Goal: Information Seeking & Learning: Understand process/instructions

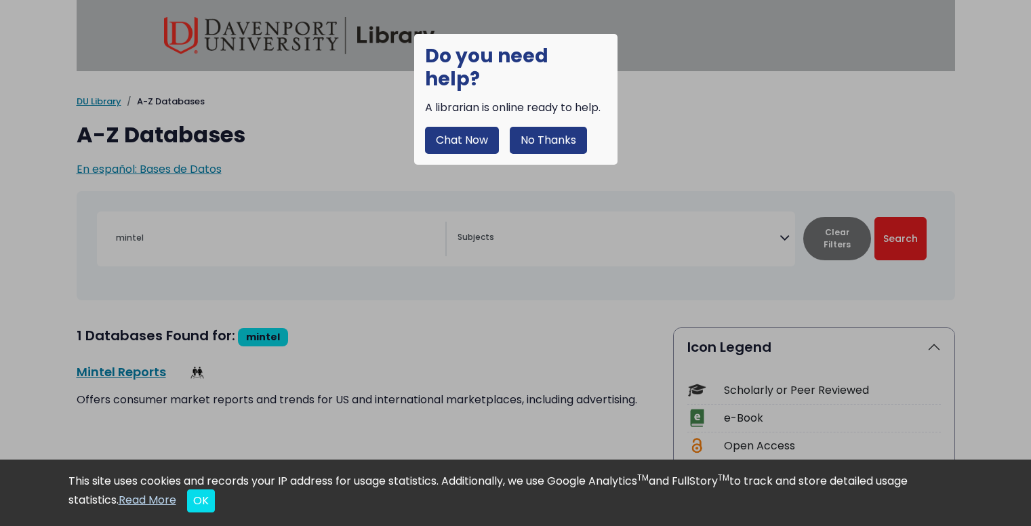
select select "Database Subject Filter"
click at [557, 127] on button "No Thanks" at bounding box center [548, 140] width 77 height 27
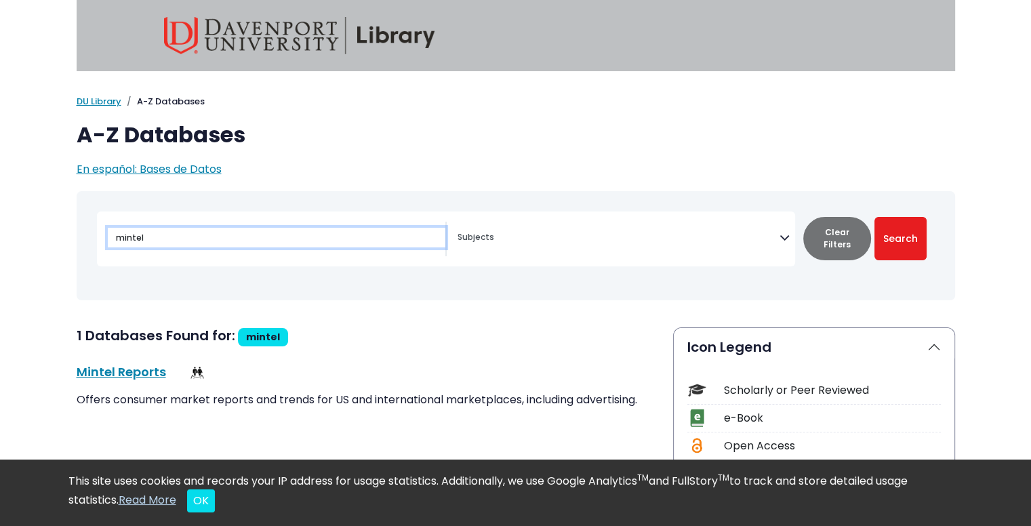
click at [190, 238] on input "mintel" at bounding box center [277, 238] width 338 height 20
type input "ibis"
click at [875, 217] on button "Search" at bounding box center [901, 238] width 52 height 43
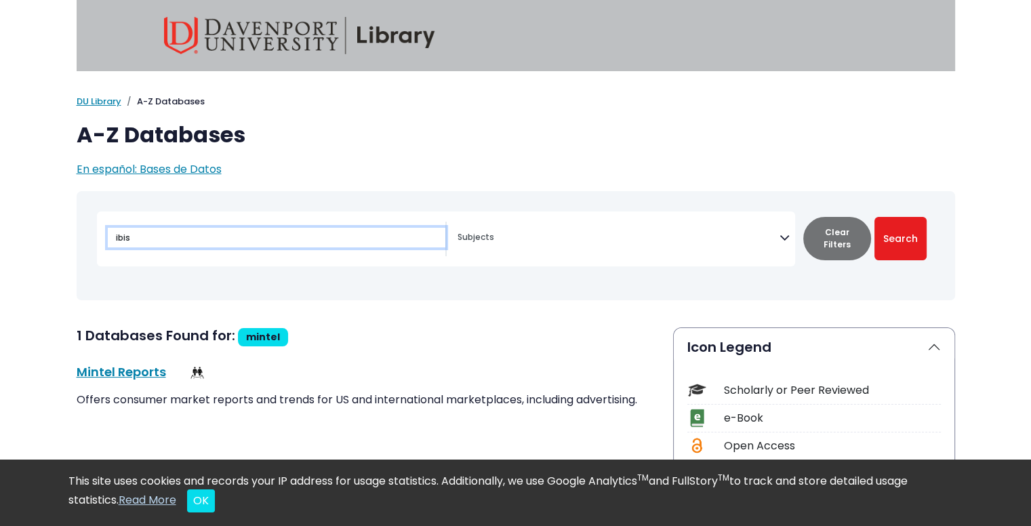
select select "Database Subject Filter"
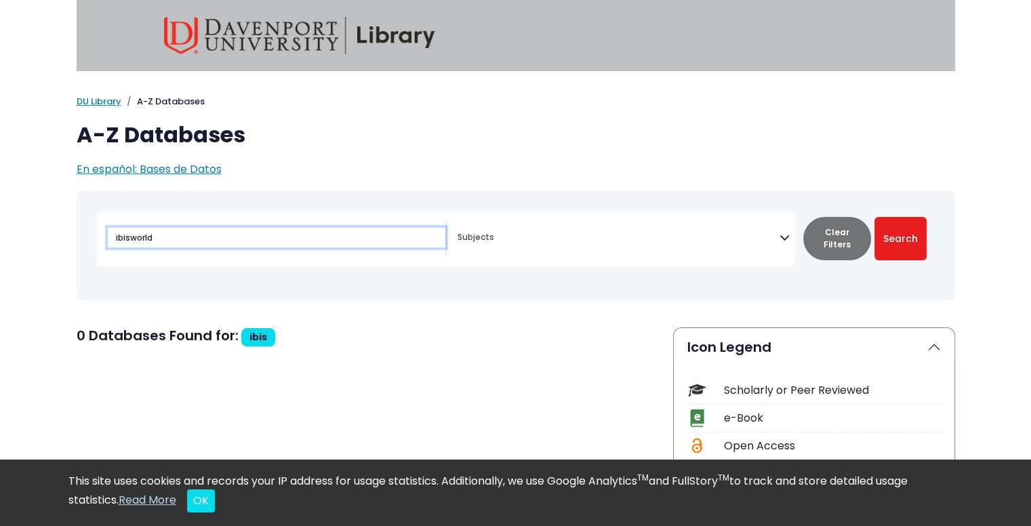
type input "ibisworld"
click at [875, 217] on button "Search" at bounding box center [901, 238] width 52 height 43
select select "Database Subject Filter"
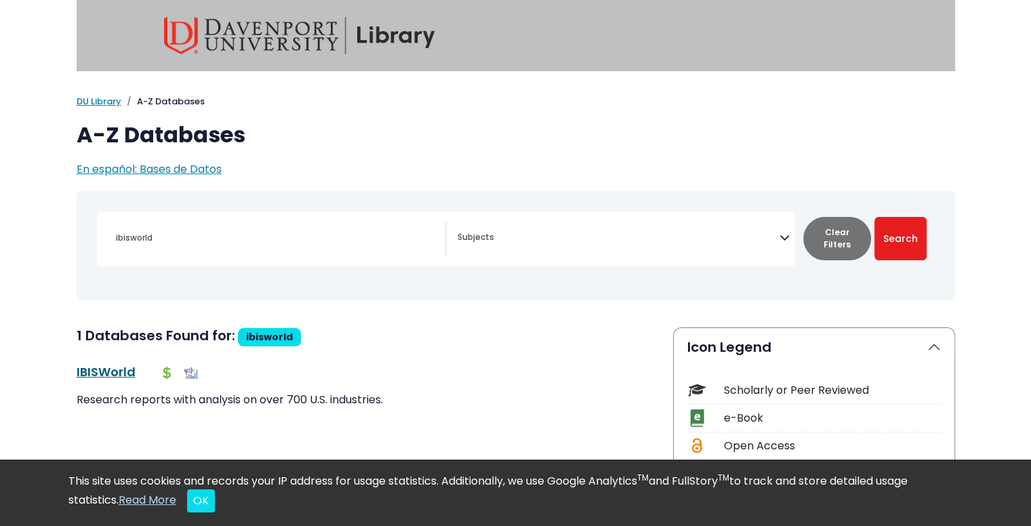
click at [125, 365] on link "IBISWorld This link opens in a new window" at bounding box center [106, 371] width 59 height 17
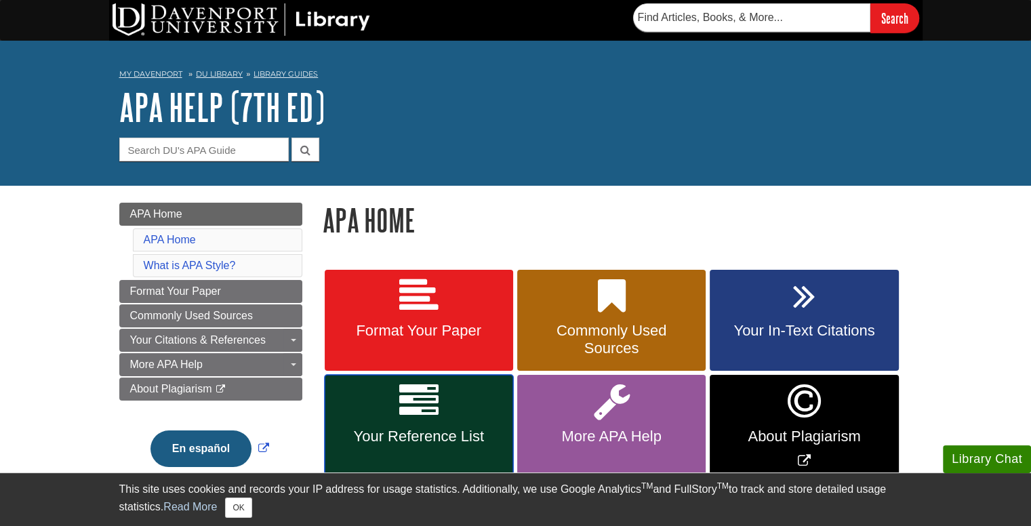
click at [434, 425] on link "Your Reference List" at bounding box center [419, 427] width 188 height 104
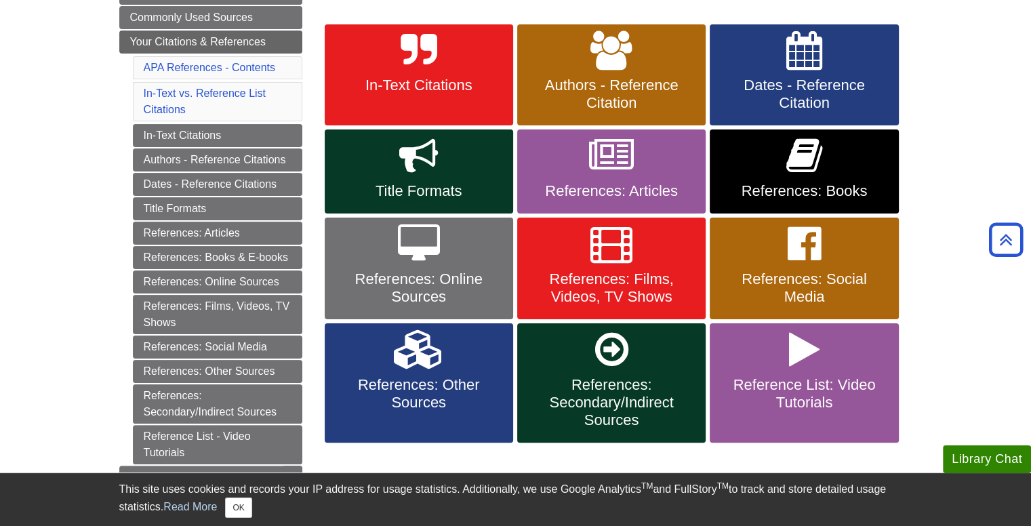
scroll to position [244, 0]
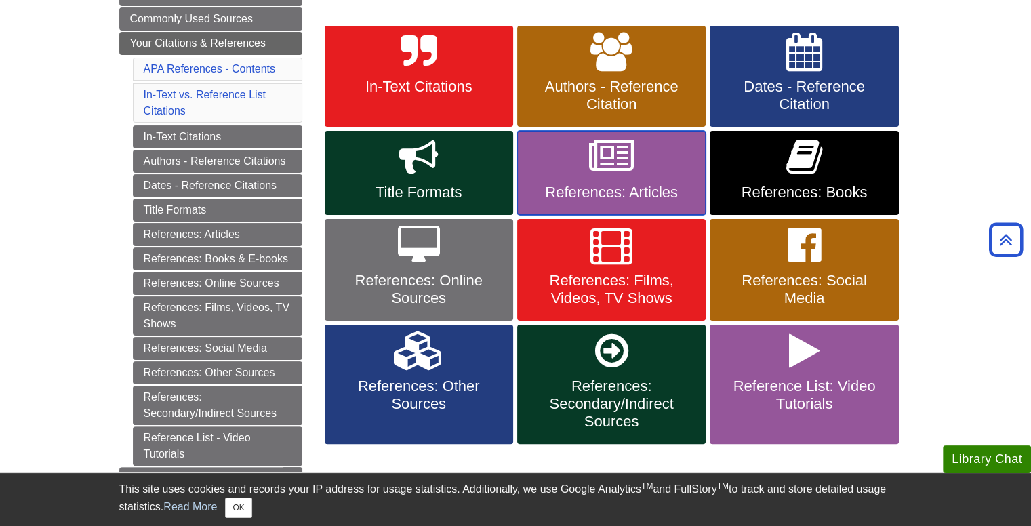
click at [598, 161] on icon at bounding box center [611, 157] width 45 height 39
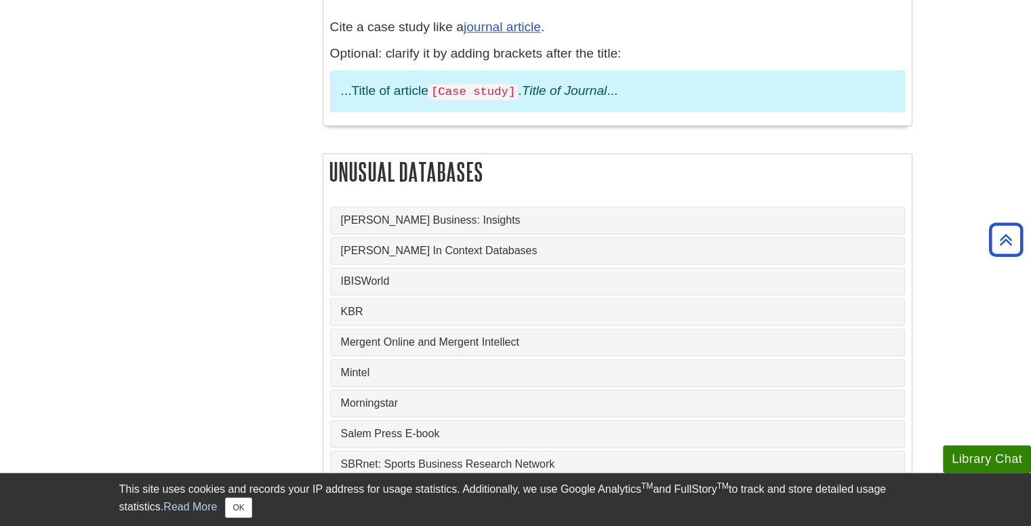
scroll to position [1217, 0]
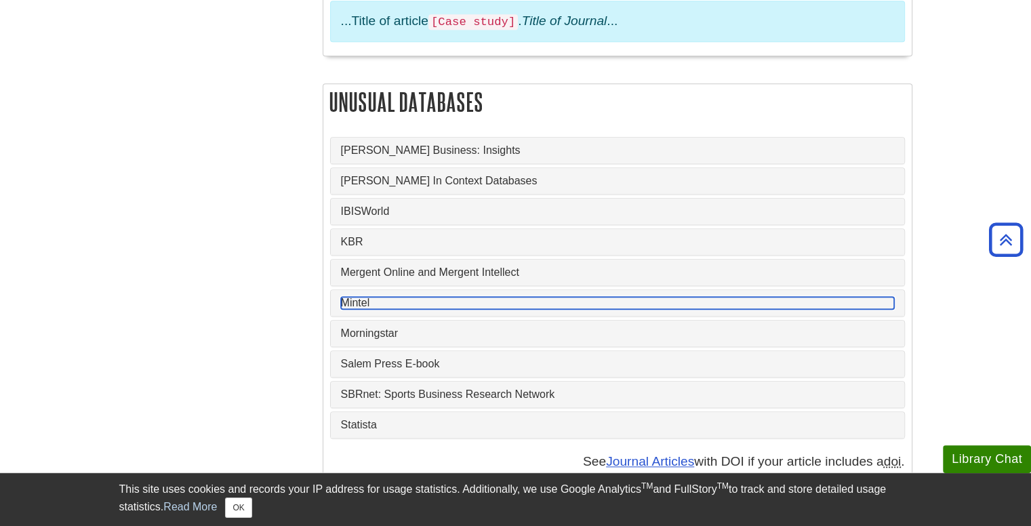
click at [370, 297] on link "Mintel" at bounding box center [617, 303] width 553 height 12
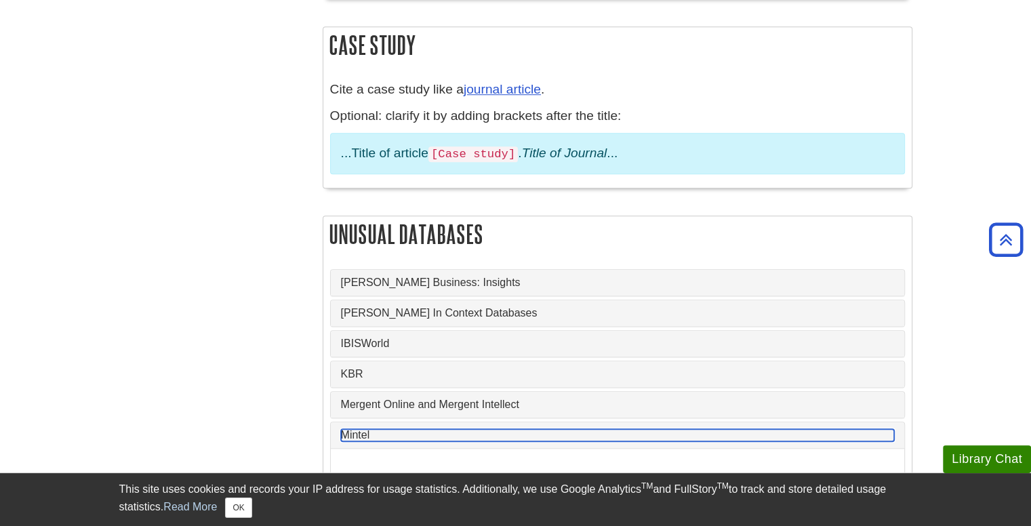
scroll to position [1033, 0]
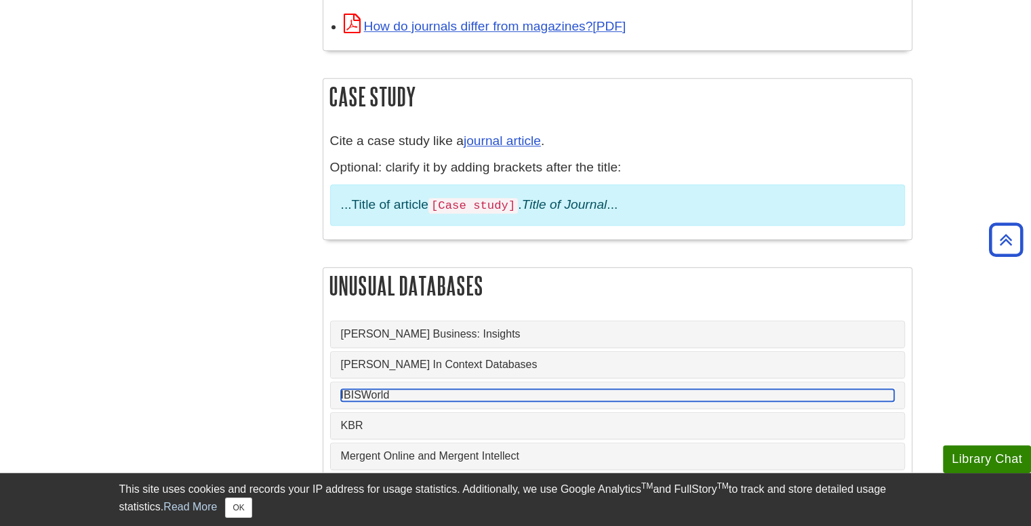
click at [369, 389] on link "IBISWorld" at bounding box center [617, 395] width 553 height 12
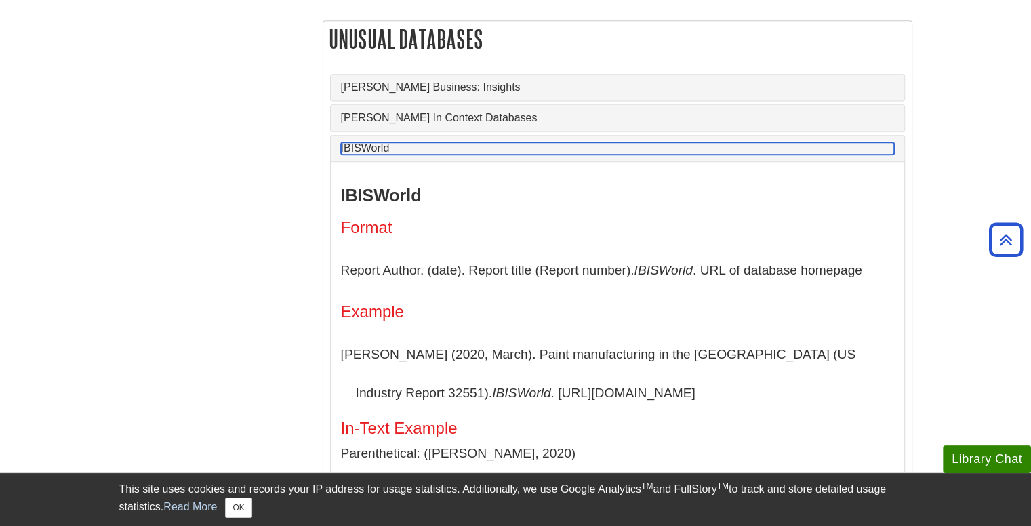
scroll to position [1280, 0]
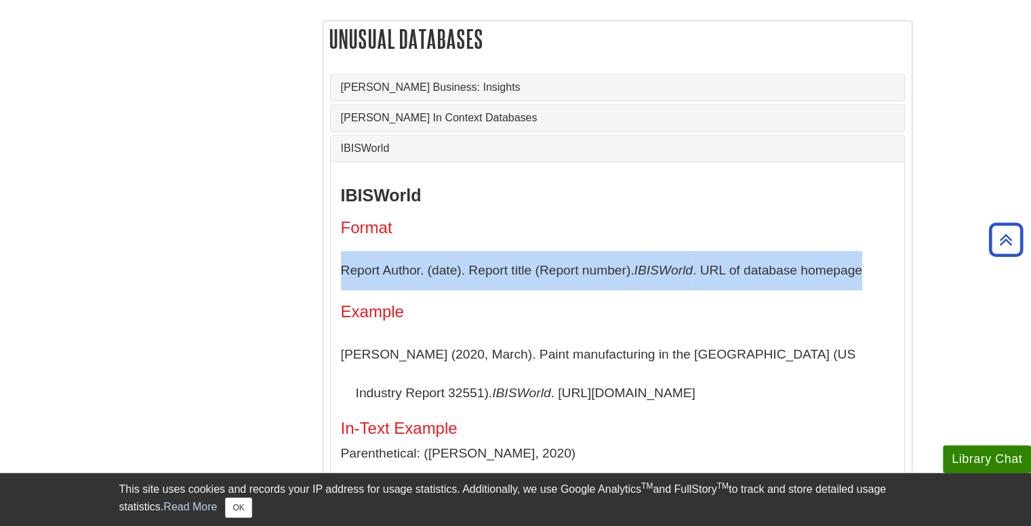
drag, startPoint x: 341, startPoint y: 205, endPoint x: 868, endPoint y: 219, distance: 527.0
click at [868, 251] on p "Report Author. (date). Report title (Report number). IBISWorld . URL of databas…" at bounding box center [617, 270] width 553 height 39
copy p "Report Author. (date). Report title (Report number). IBISWorld . URL of databas…"
